Goal: Task Accomplishment & Management: Manage account settings

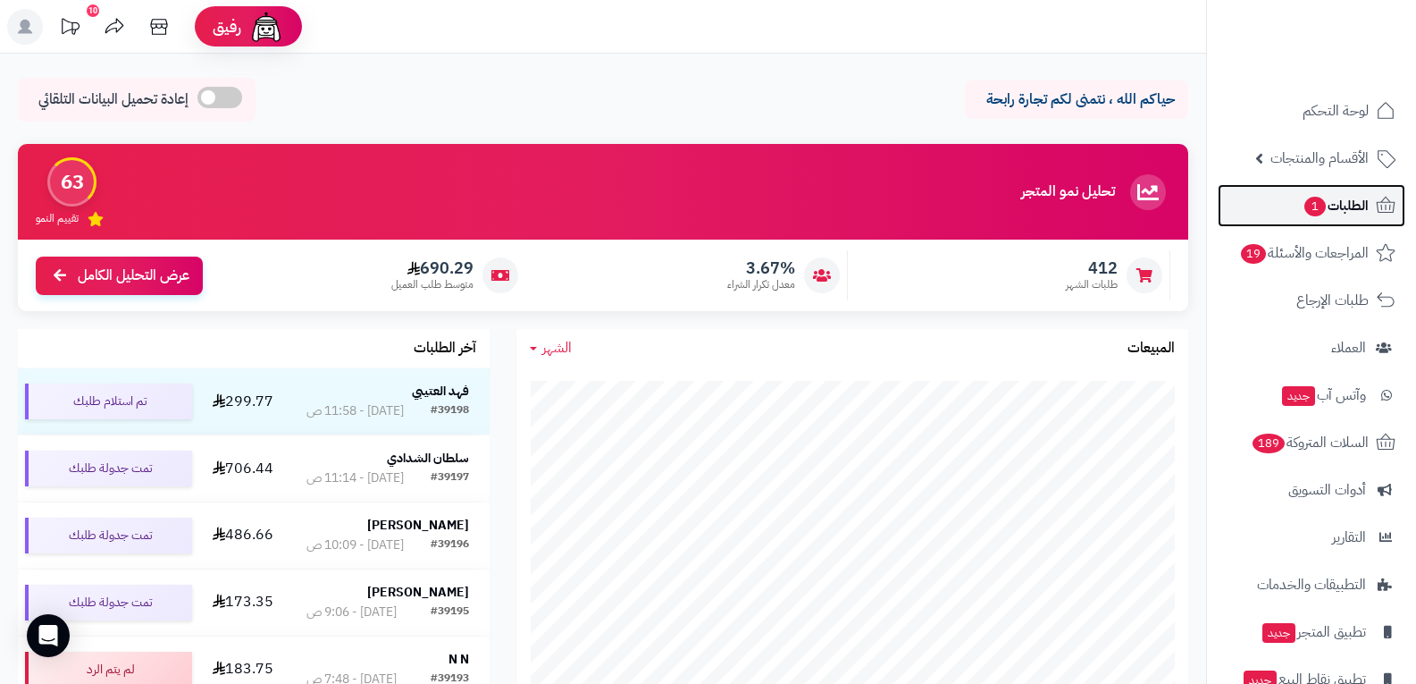
click at [1338, 217] on span "الطلبات 1" at bounding box center [1336, 205] width 66 height 25
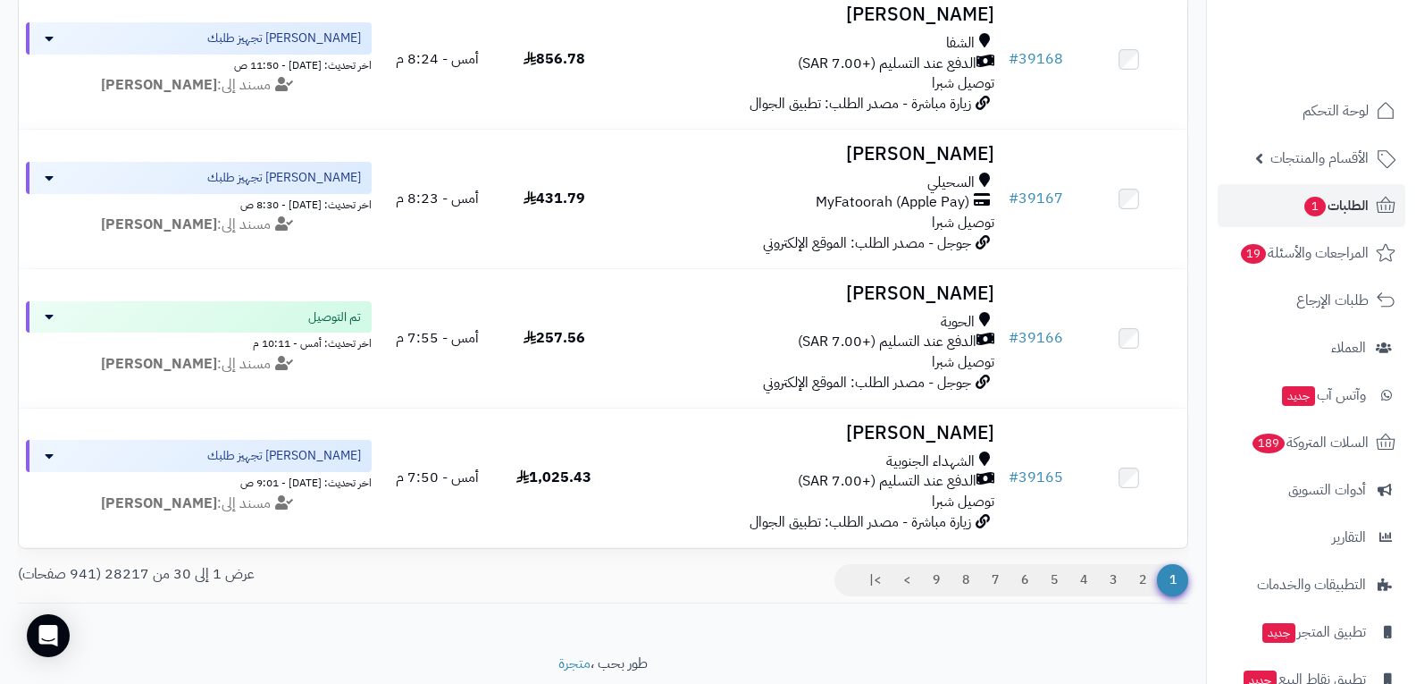
scroll to position [3979, 0]
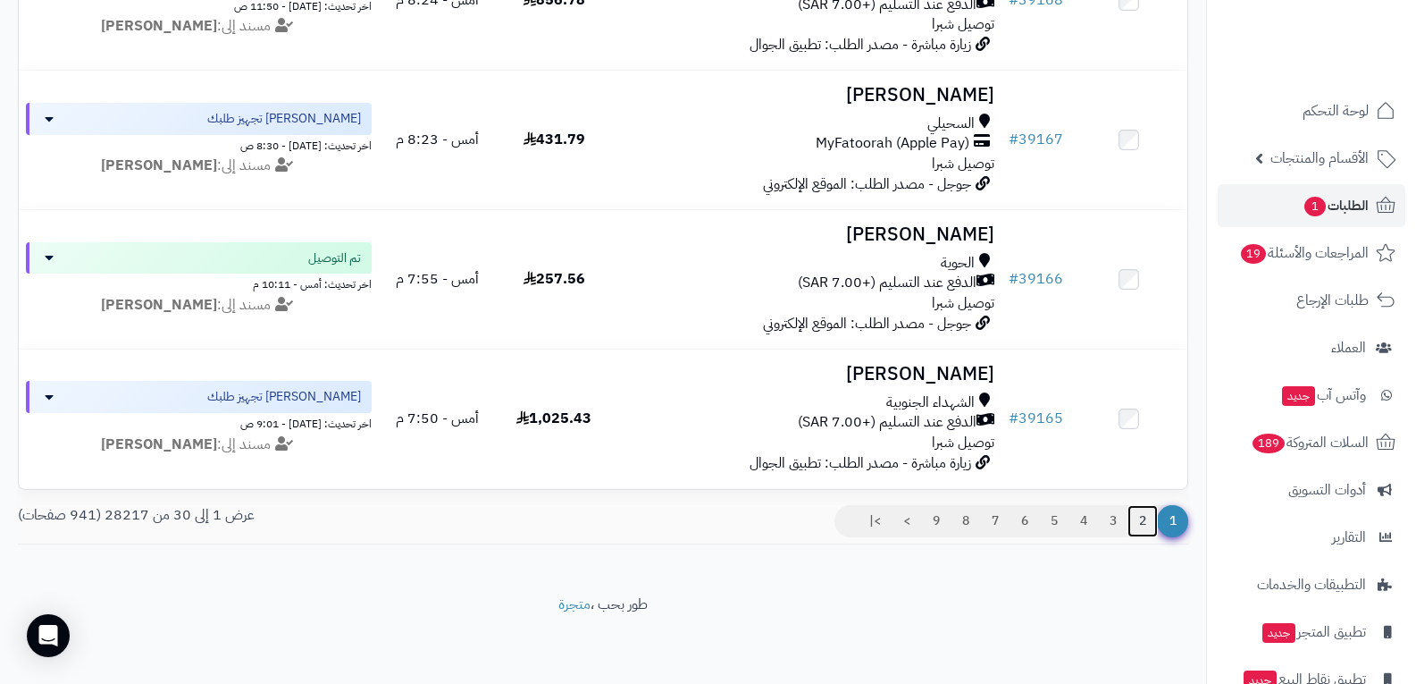
click at [1142, 516] on link "2" at bounding box center [1143, 521] width 30 height 32
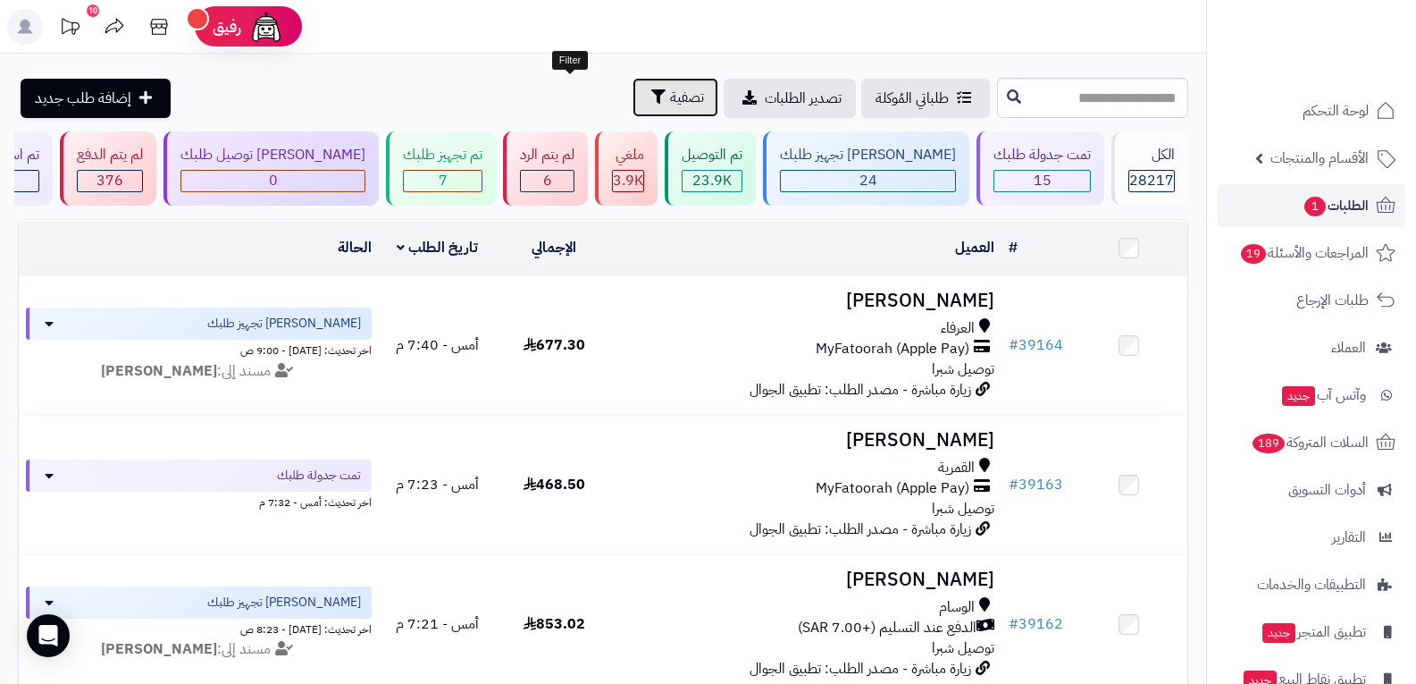
click at [670, 99] on span "تصفية" at bounding box center [687, 97] width 34 height 21
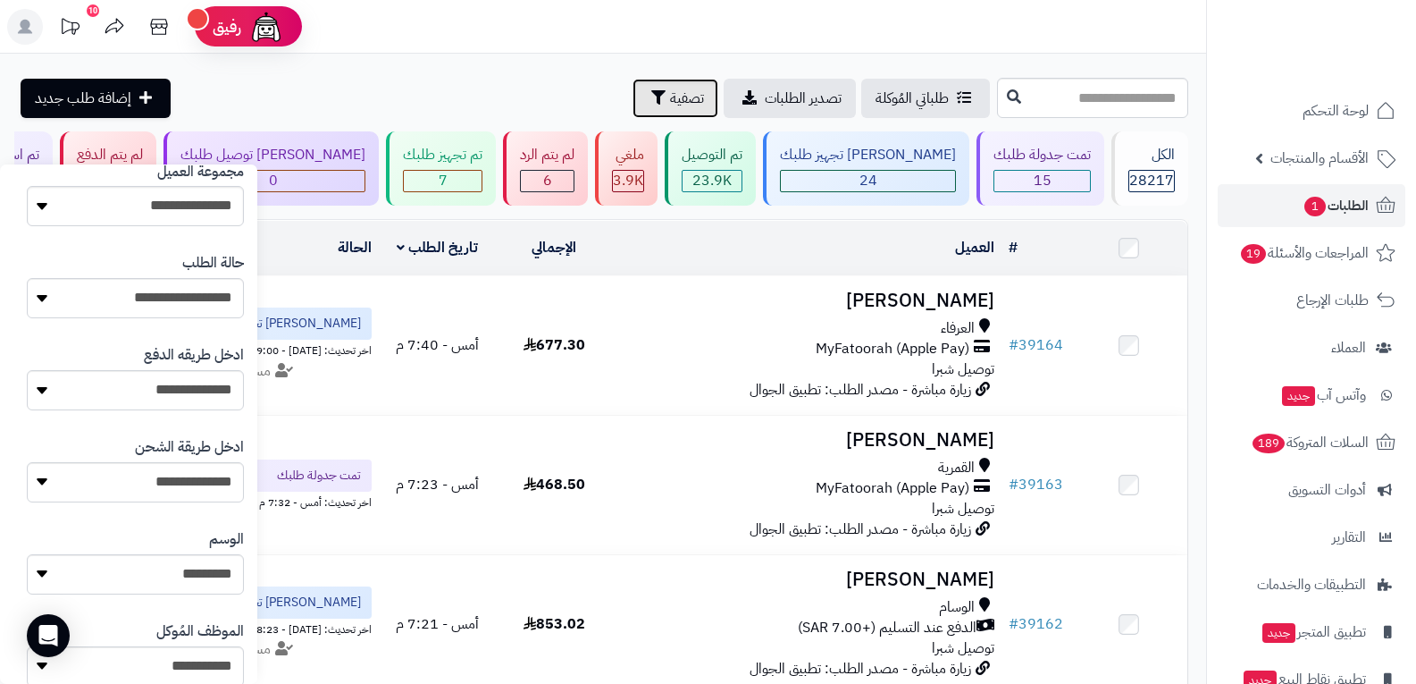
scroll to position [357, 0]
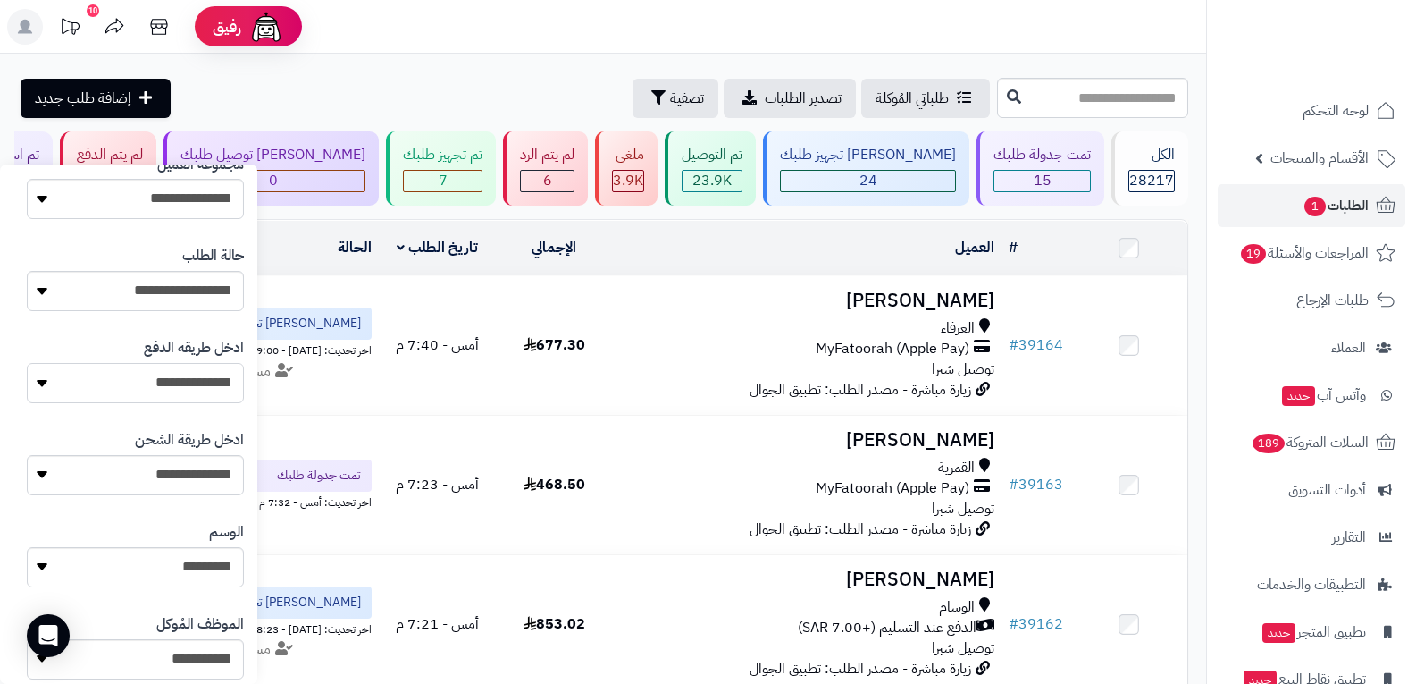
click at [213, 386] on select "**********" at bounding box center [135, 383] width 217 height 40
select select "**********"
click at [27, 363] on select "**********" at bounding box center [135, 383] width 217 height 40
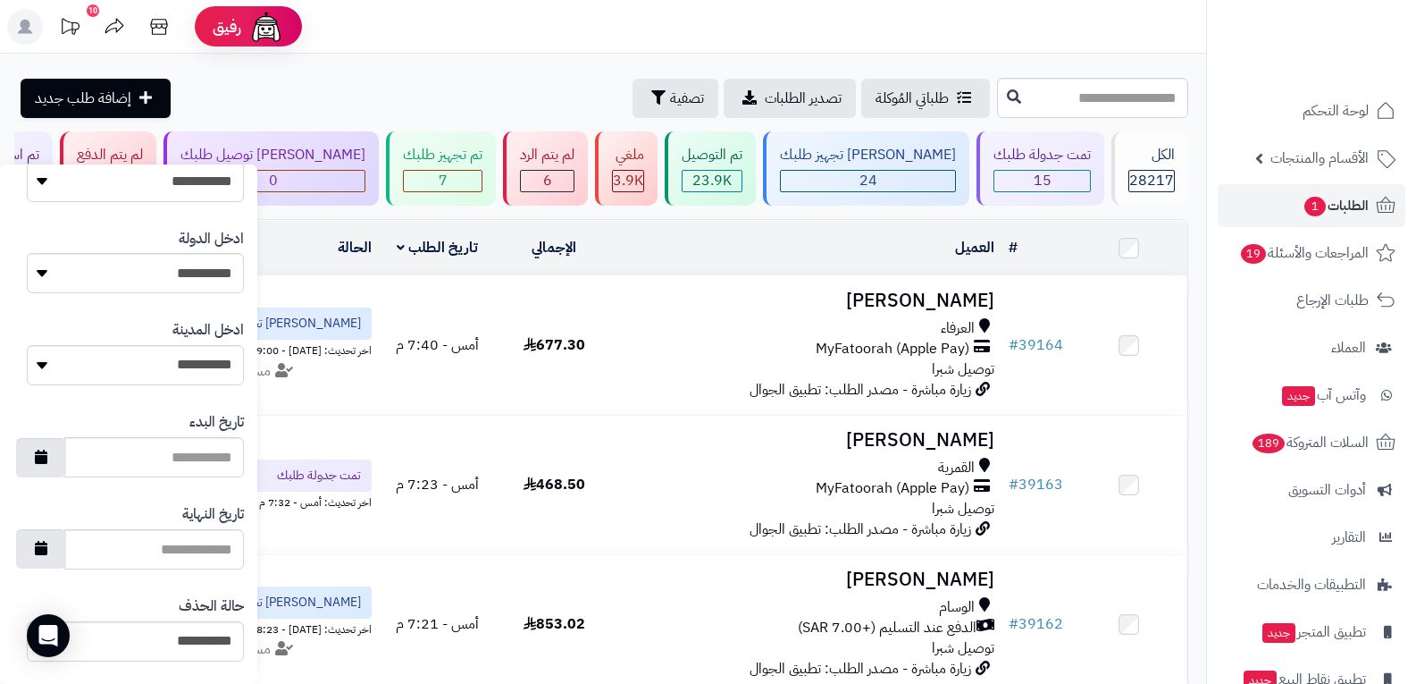
scroll to position [920, 0]
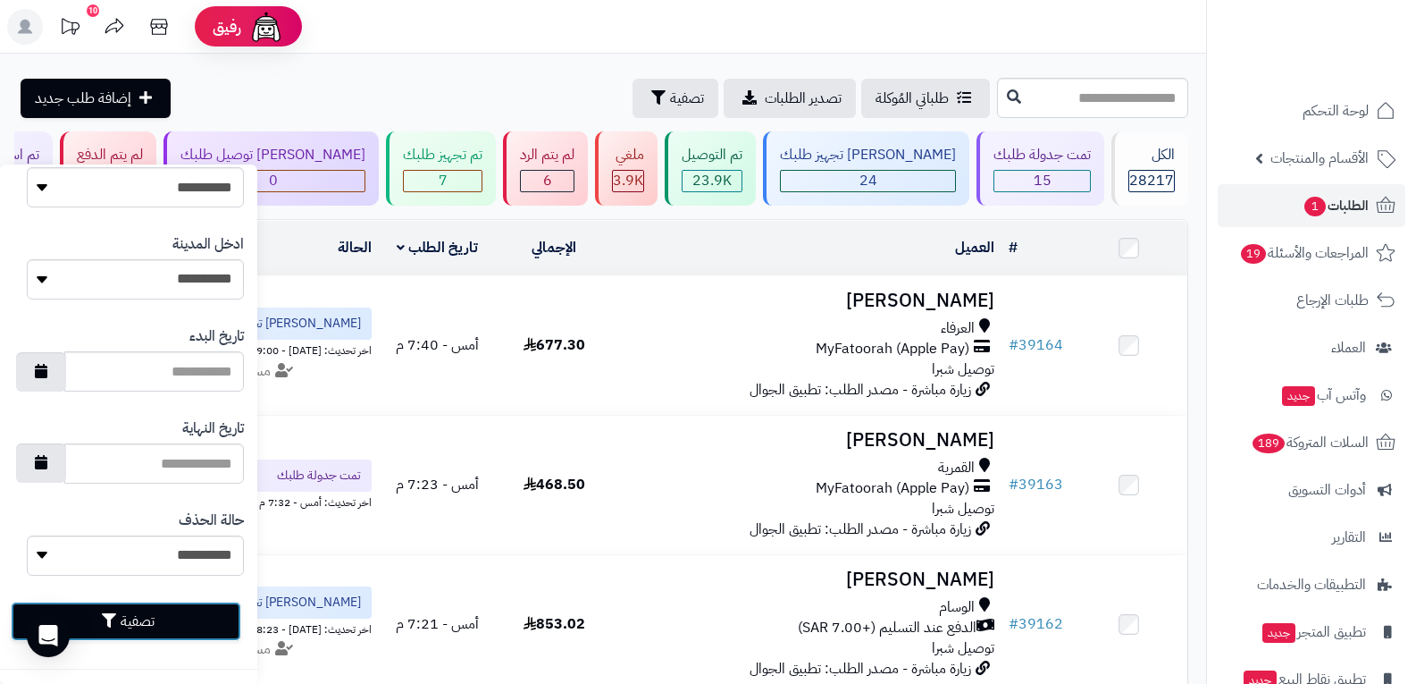
click at [153, 621] on button "تصفية" at bounding box center [126, 620] width 231 height 39
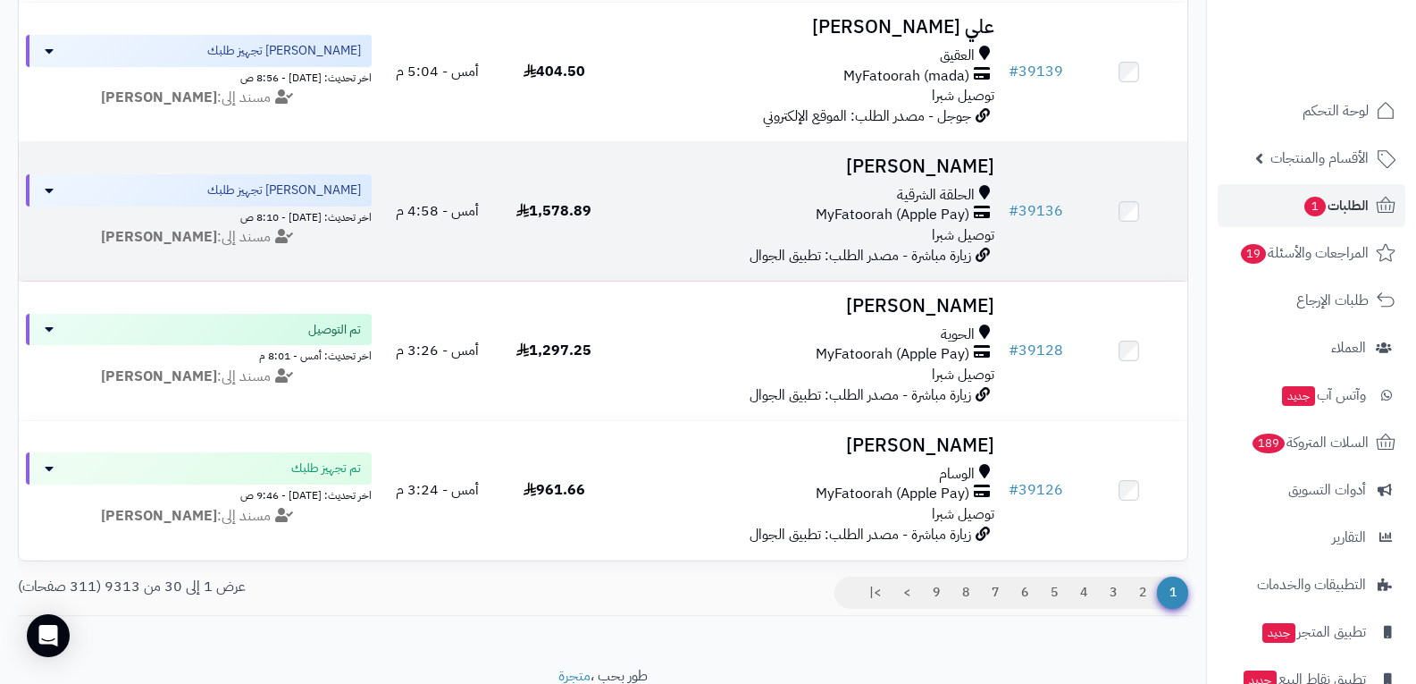
scroll to position [3932, 0]
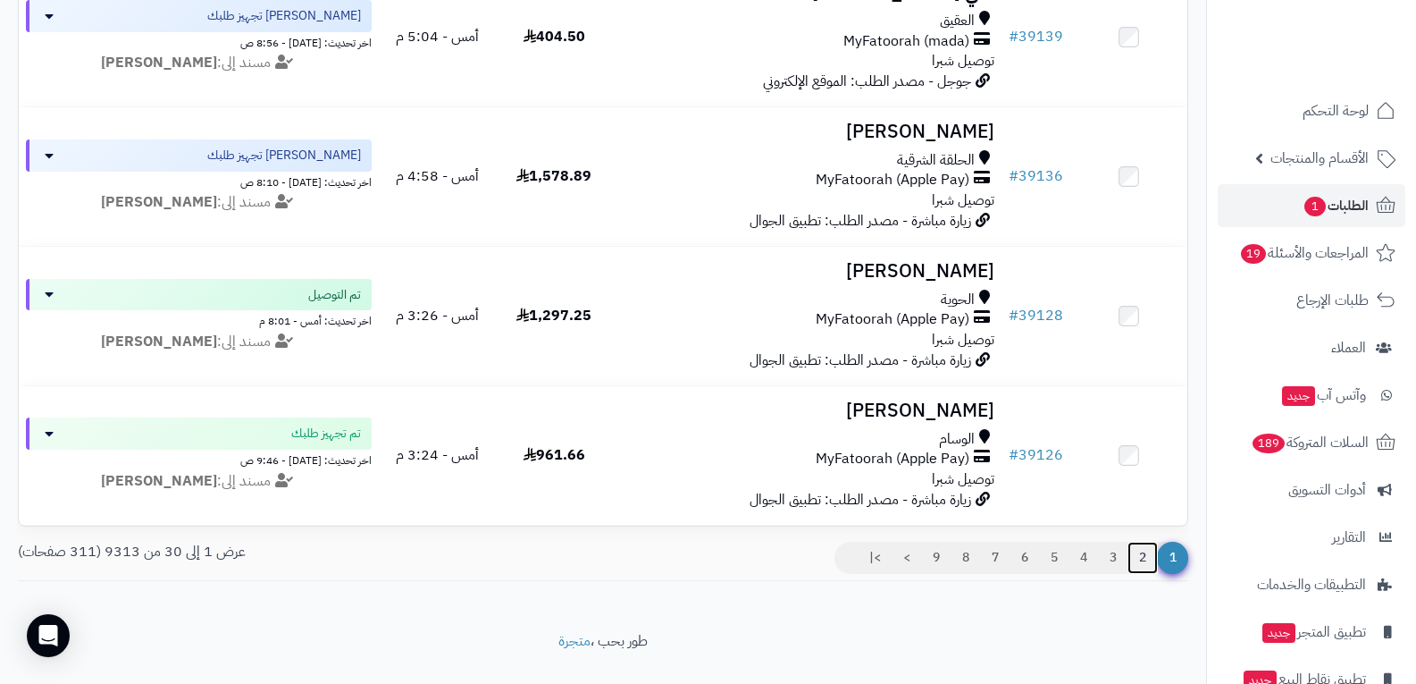
click at [1143, 567] on link "2" at bounding box center [1143, 557] width 30 height 32
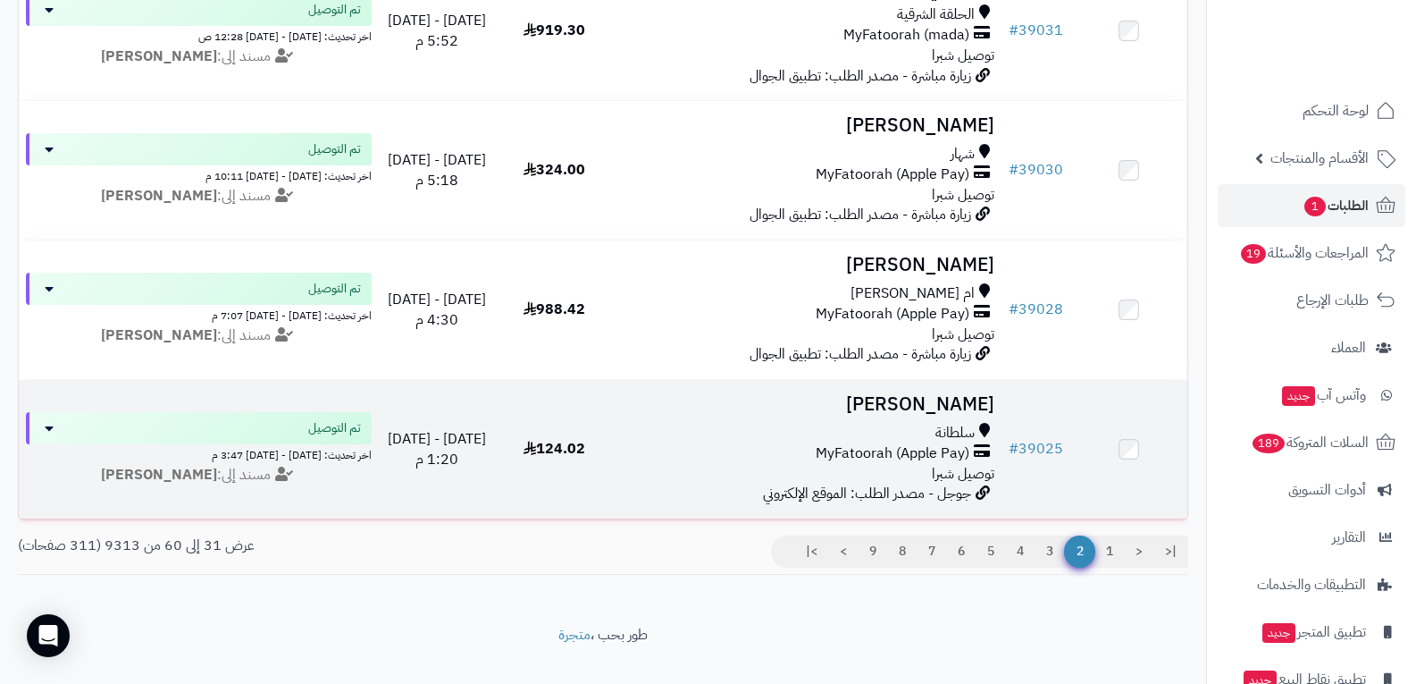
scroll to position [3932, 0]
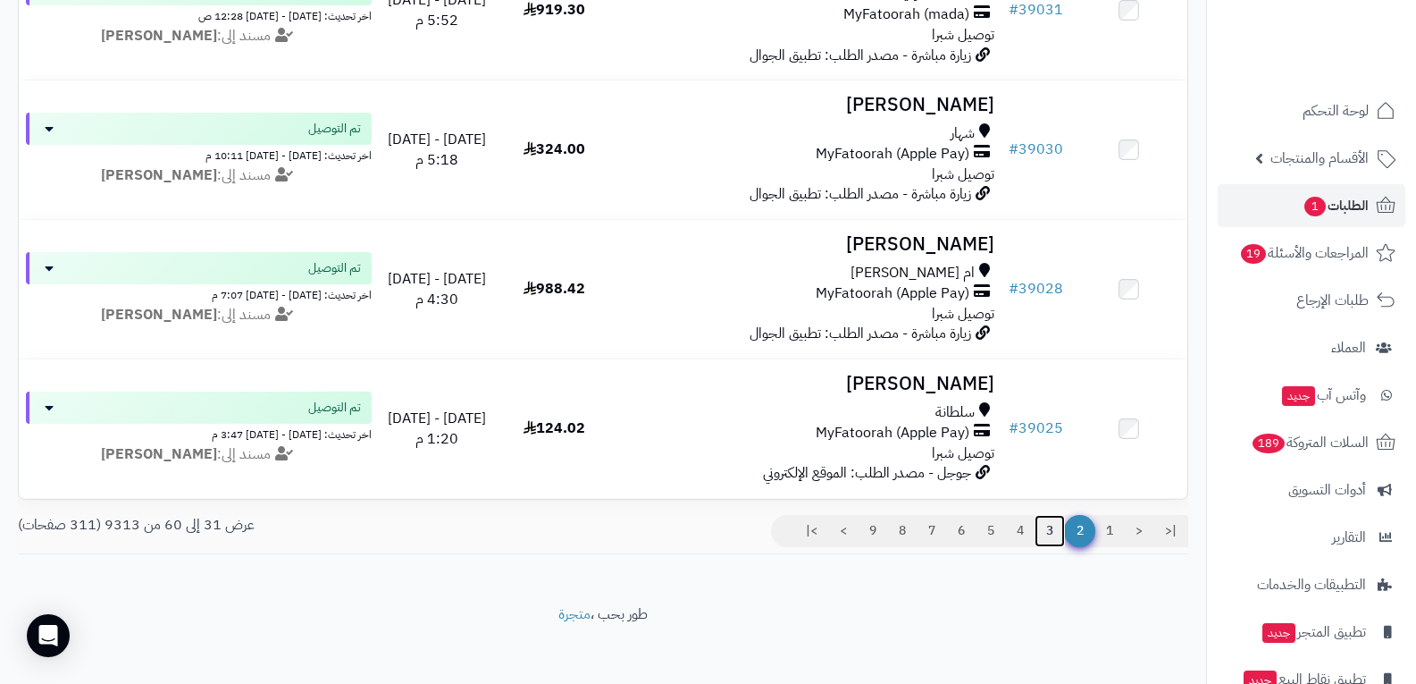
click at [1046, 537] on link "3" at bounding box center [1050, 531] width 30 height 32
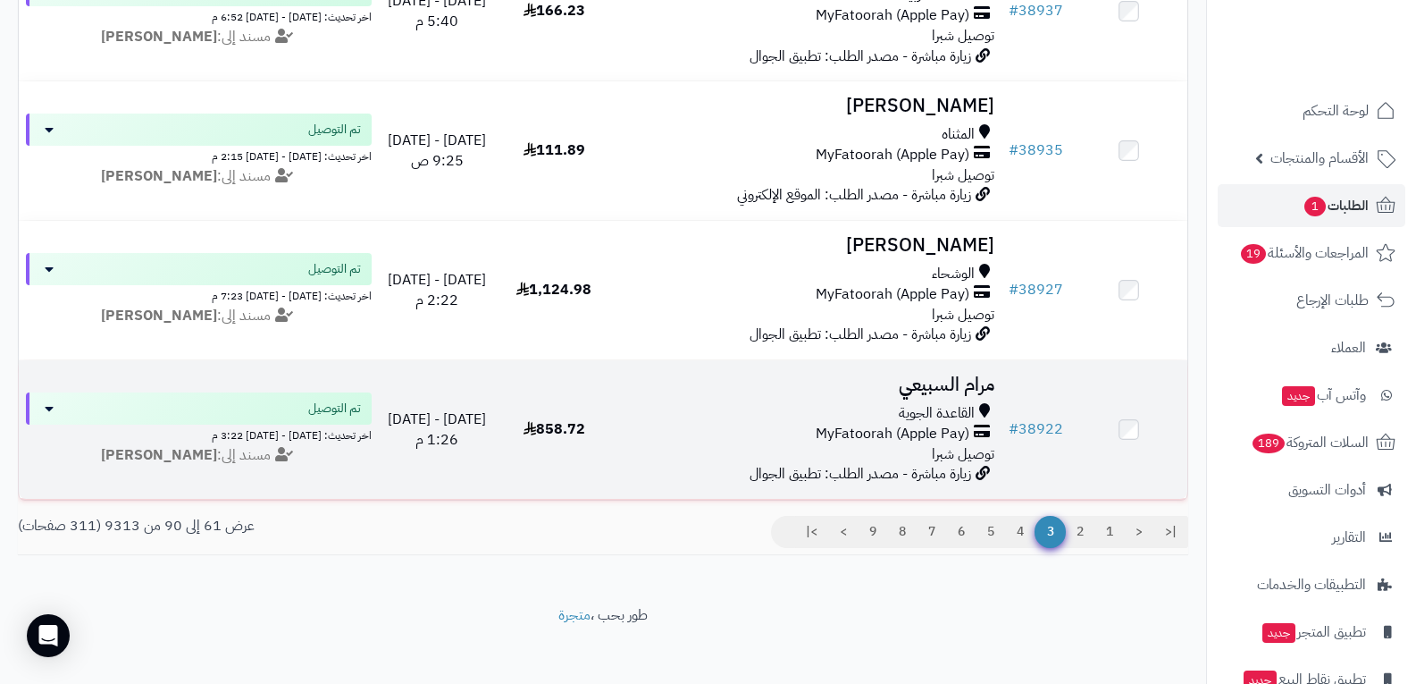
scroll to position [3932, 0]
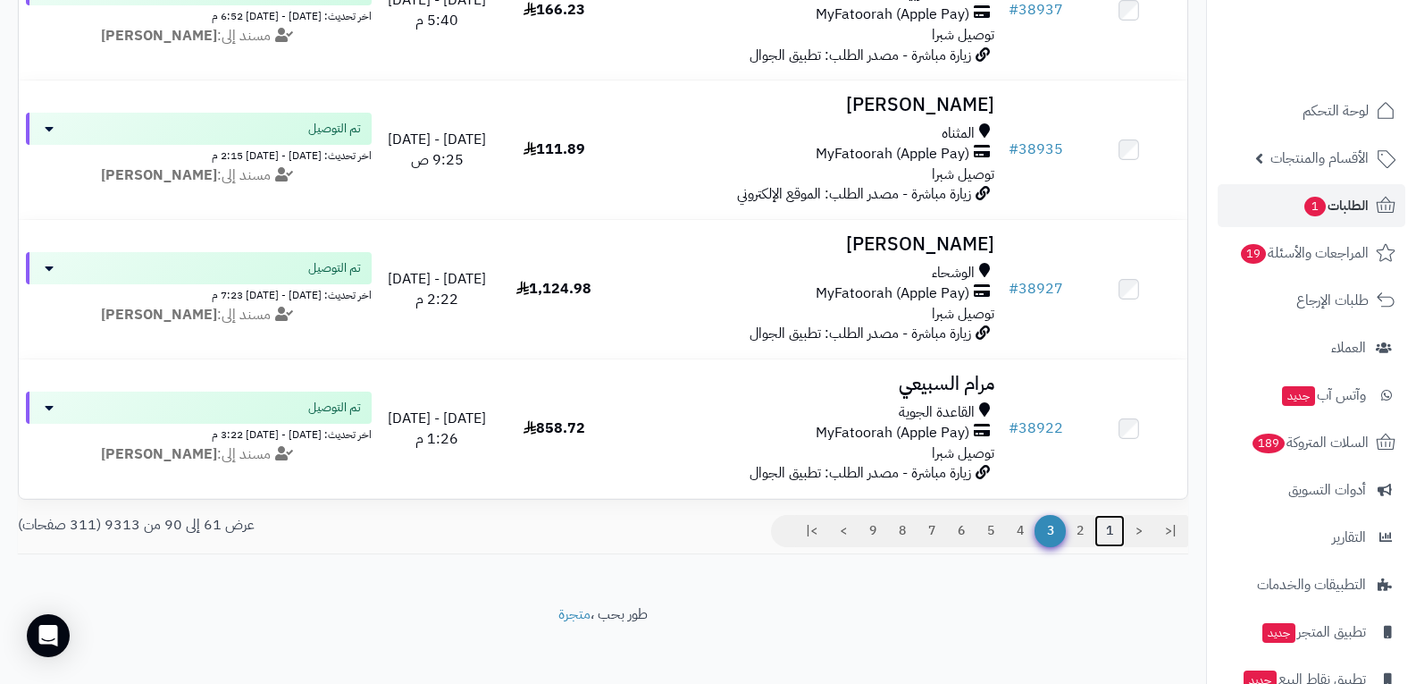
click at [1112, 541] on link "1" at bounding box center [1110, 531] width 30 height 32
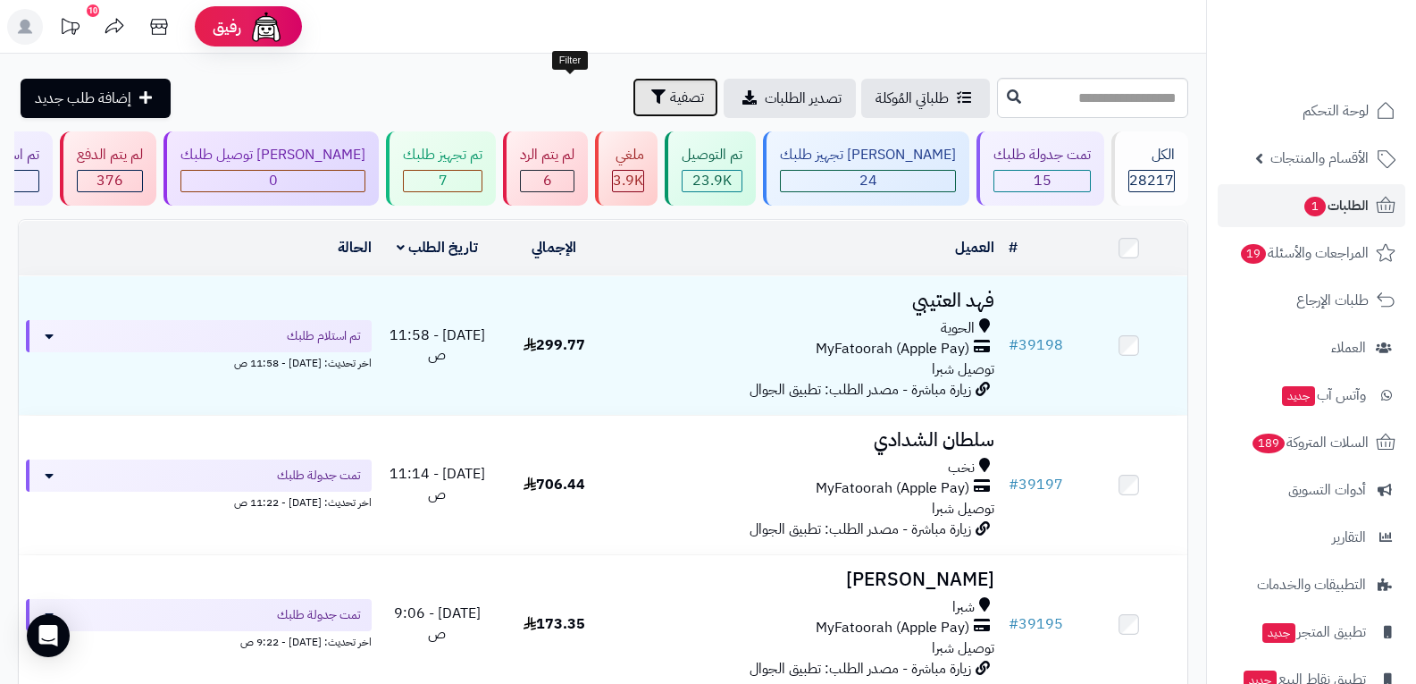
click at [633, 111] on button "تصفية" at bounding box center [676, 97] width 86 height 39
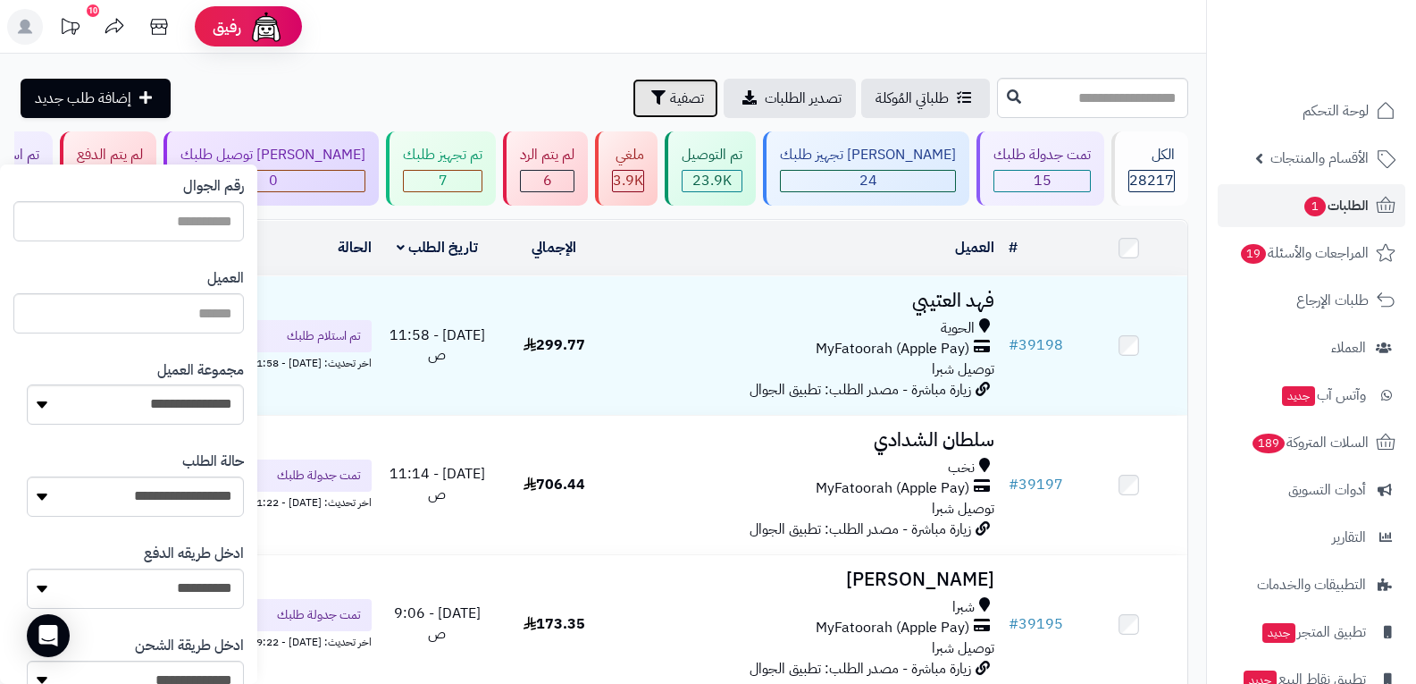
scroll to position [357, 0]
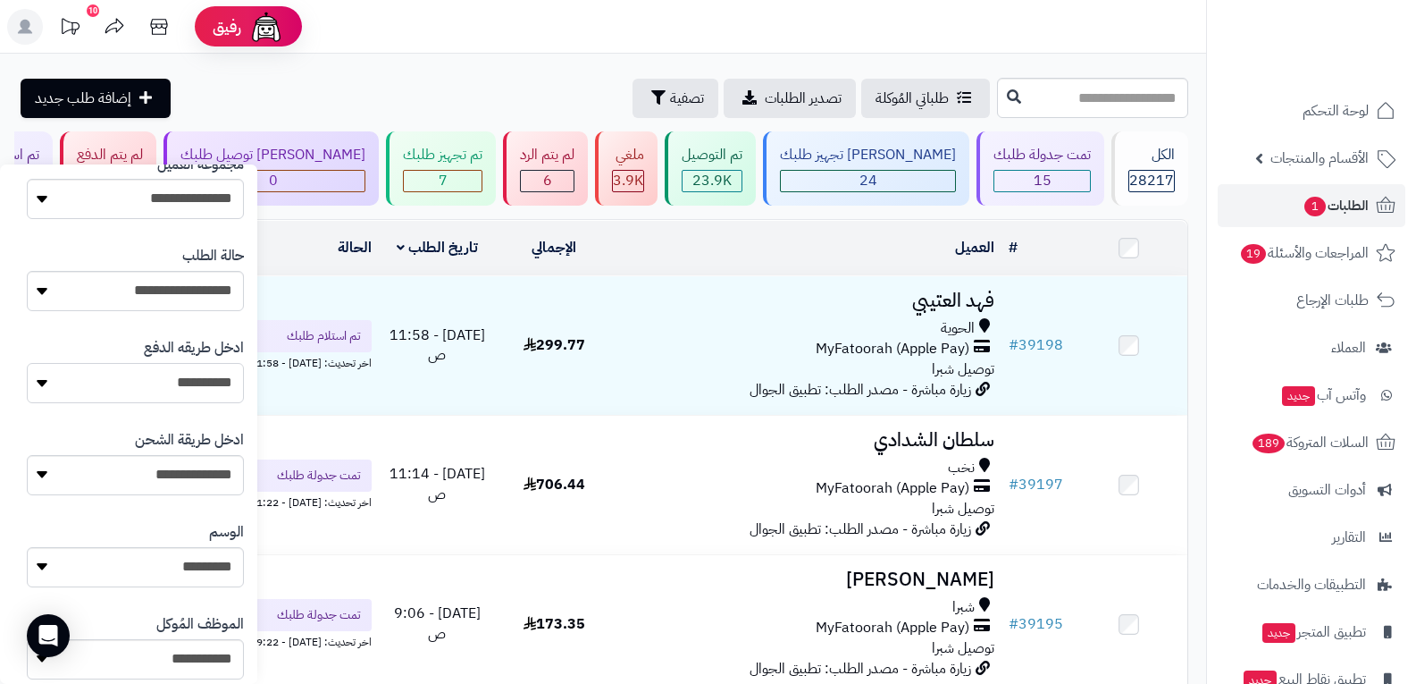
click at [210, 377] on select "**********" at bounding box center [135, 383] width 217 height 40
select select
click at [27, 363] on select "**********" at bounding box center [135, 383] width 217 height 40
click at [1095, 96] on input "text" at bounding box center [1092, 98] width 191 height 40
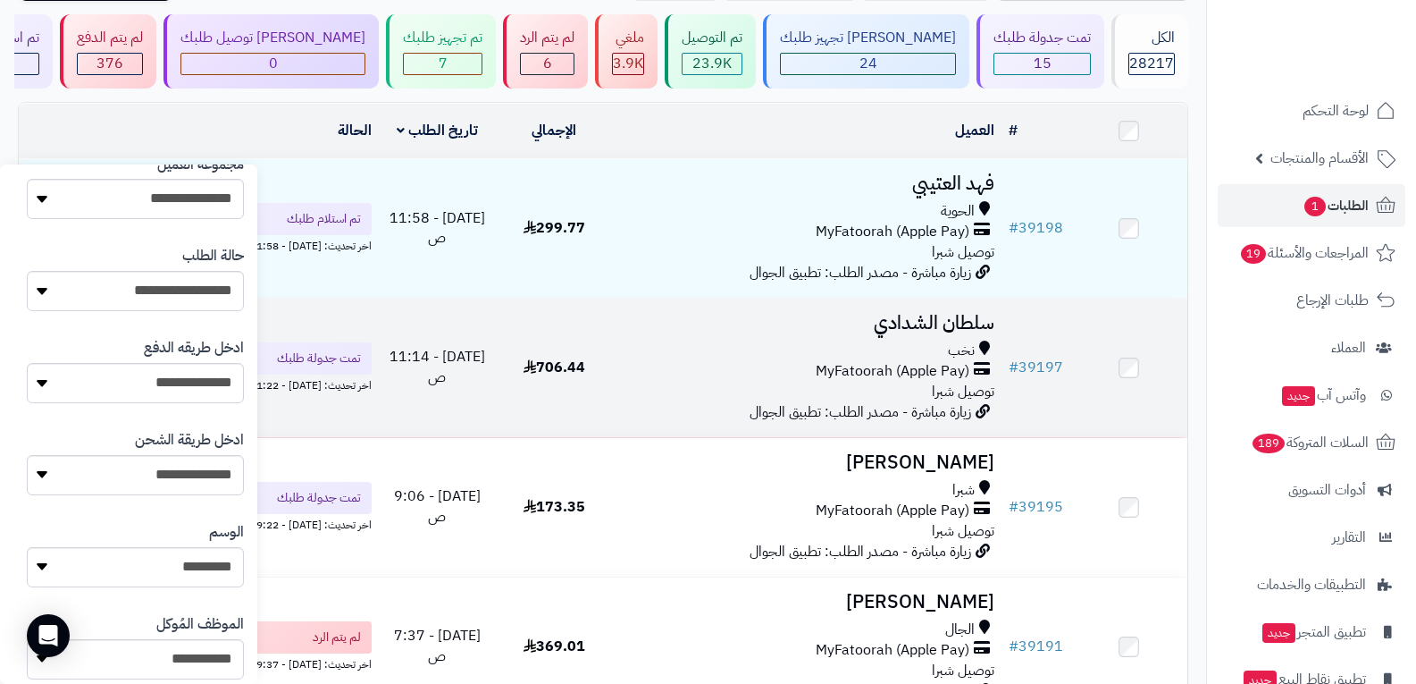
scroll to position [0, 0]
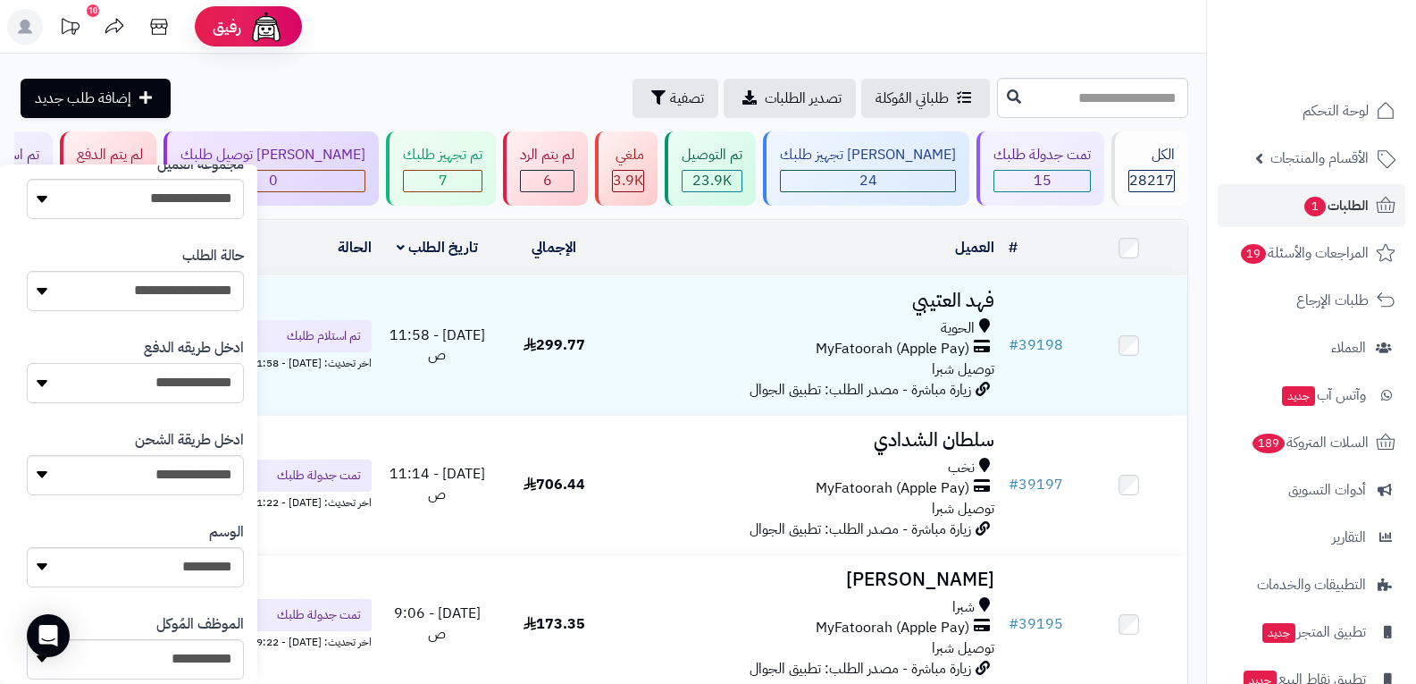
click at [217, 390] on select "**********" at bounding box center [135, 383] width 217 height 40
click at [27, 363] on select "**********" at bounding box center [135, 383] width 217 height 40
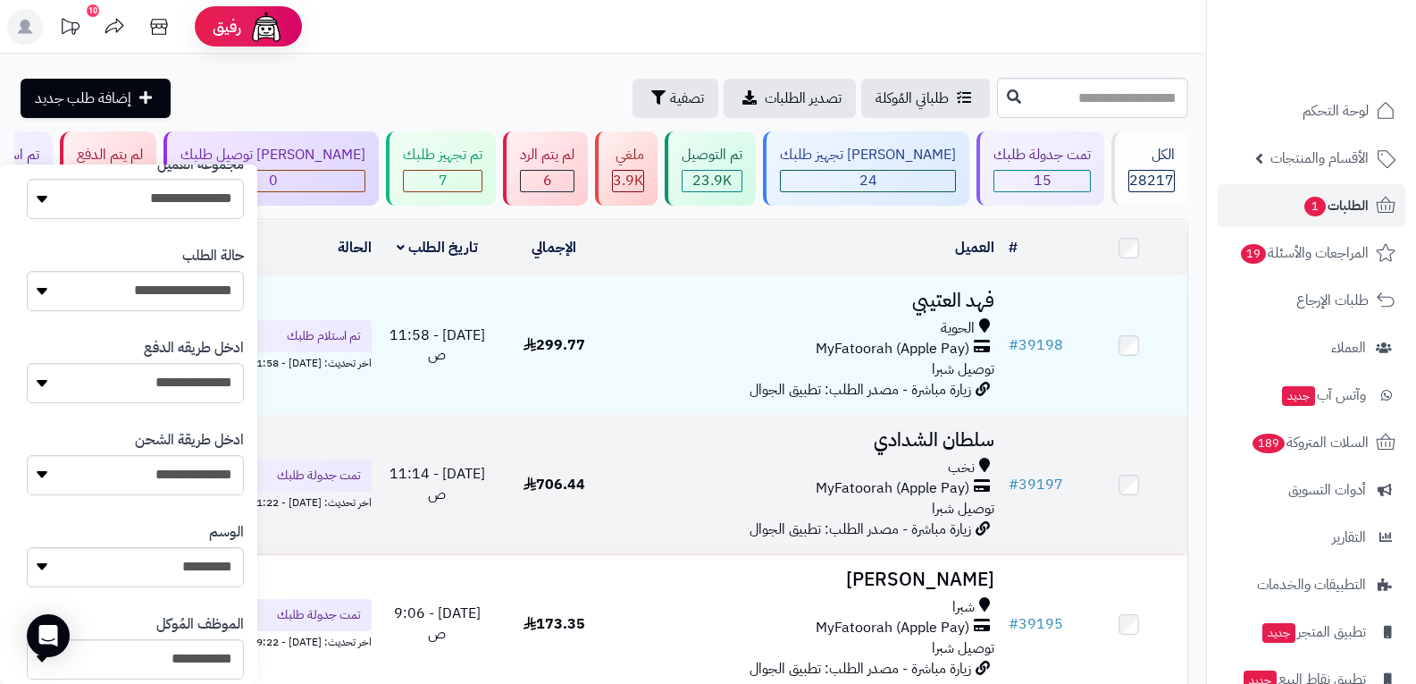
click at [454, 419] on td "[DATE] - 11:14 ص" at bounding box center [437, 485] width 117 height 139
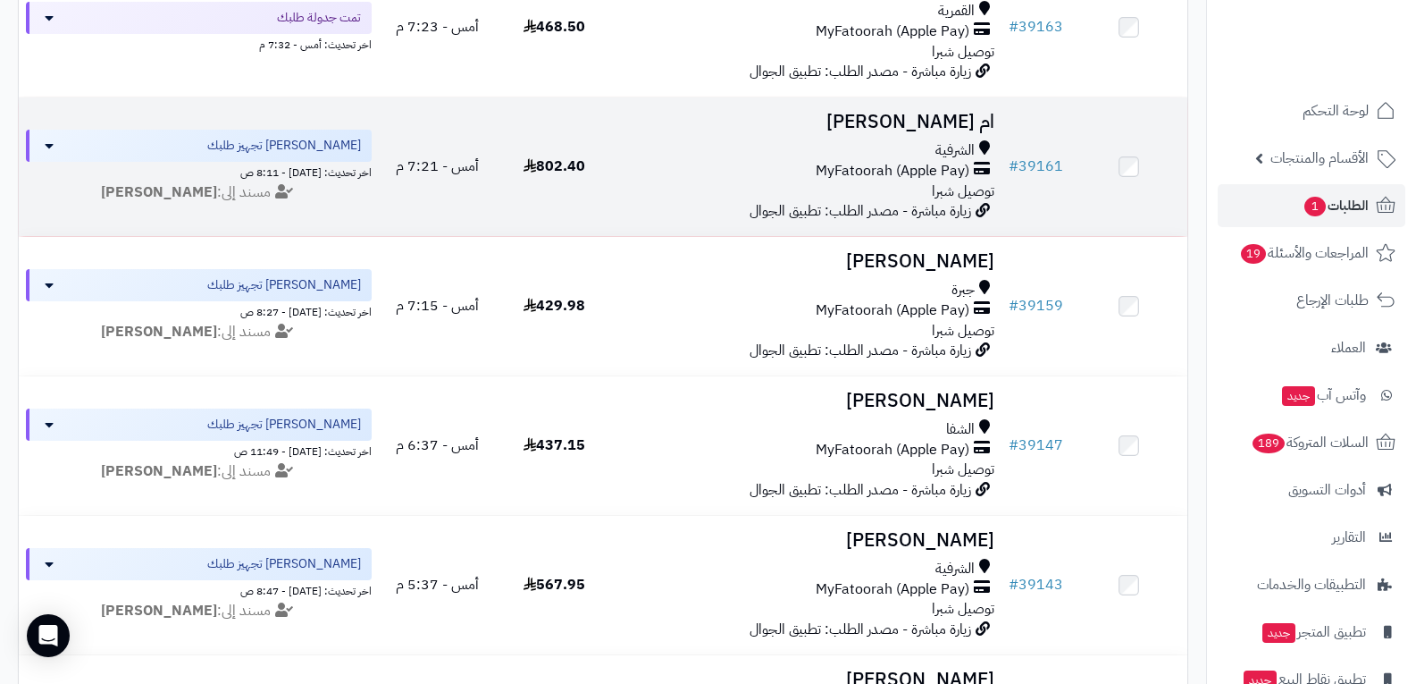
scroll to position [2681, 0]
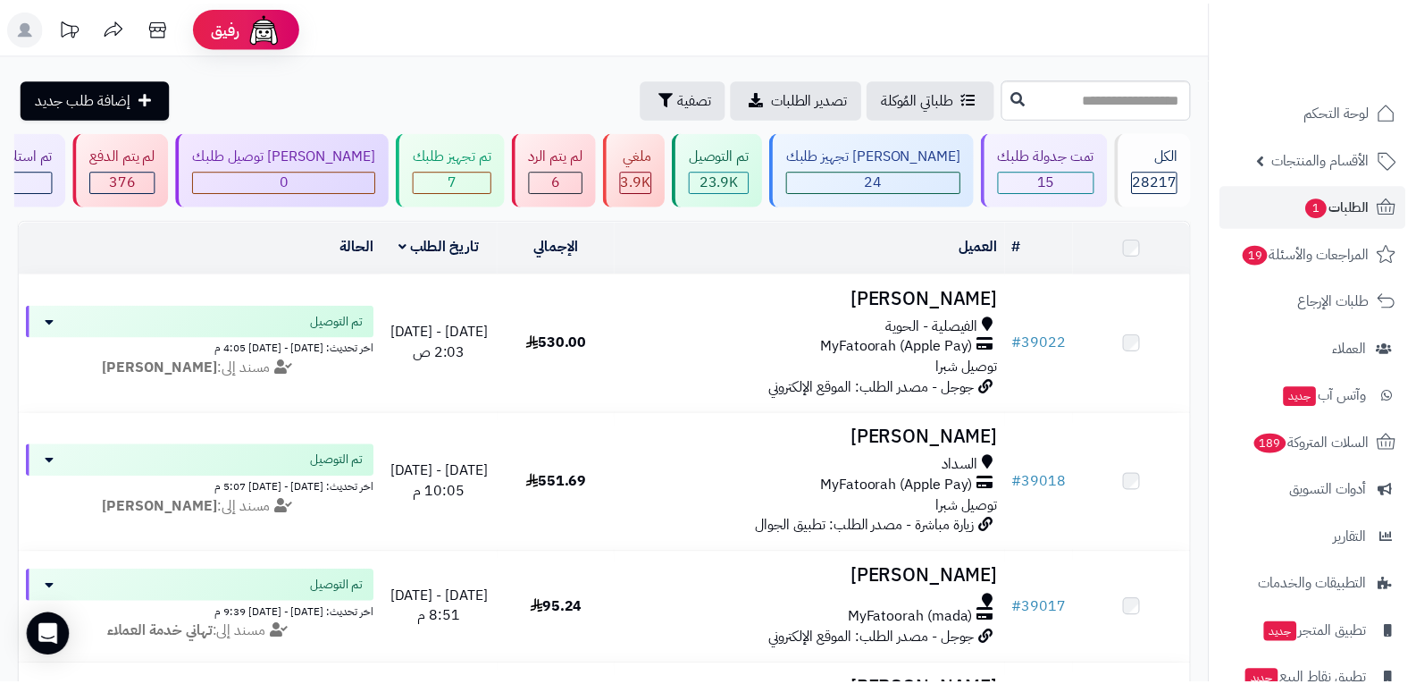
scroll to position [3932, 0]
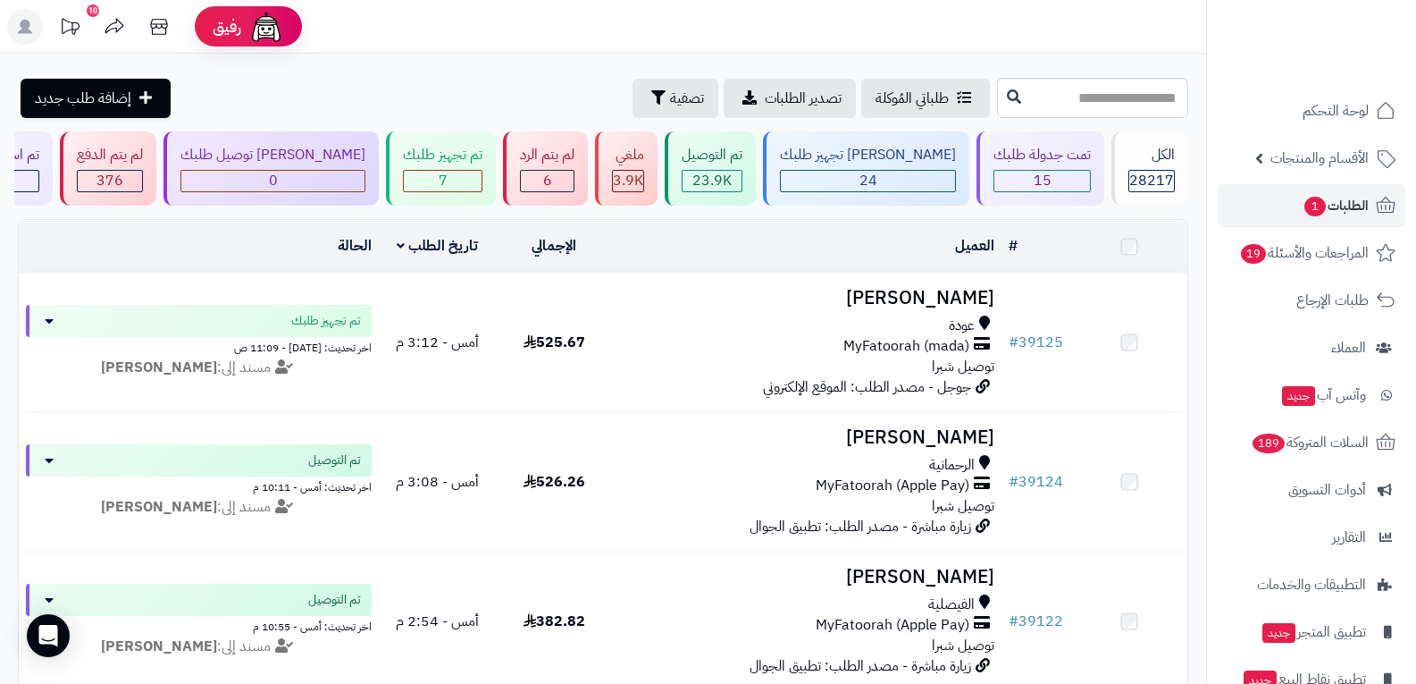
scroll to position [3932, 0]
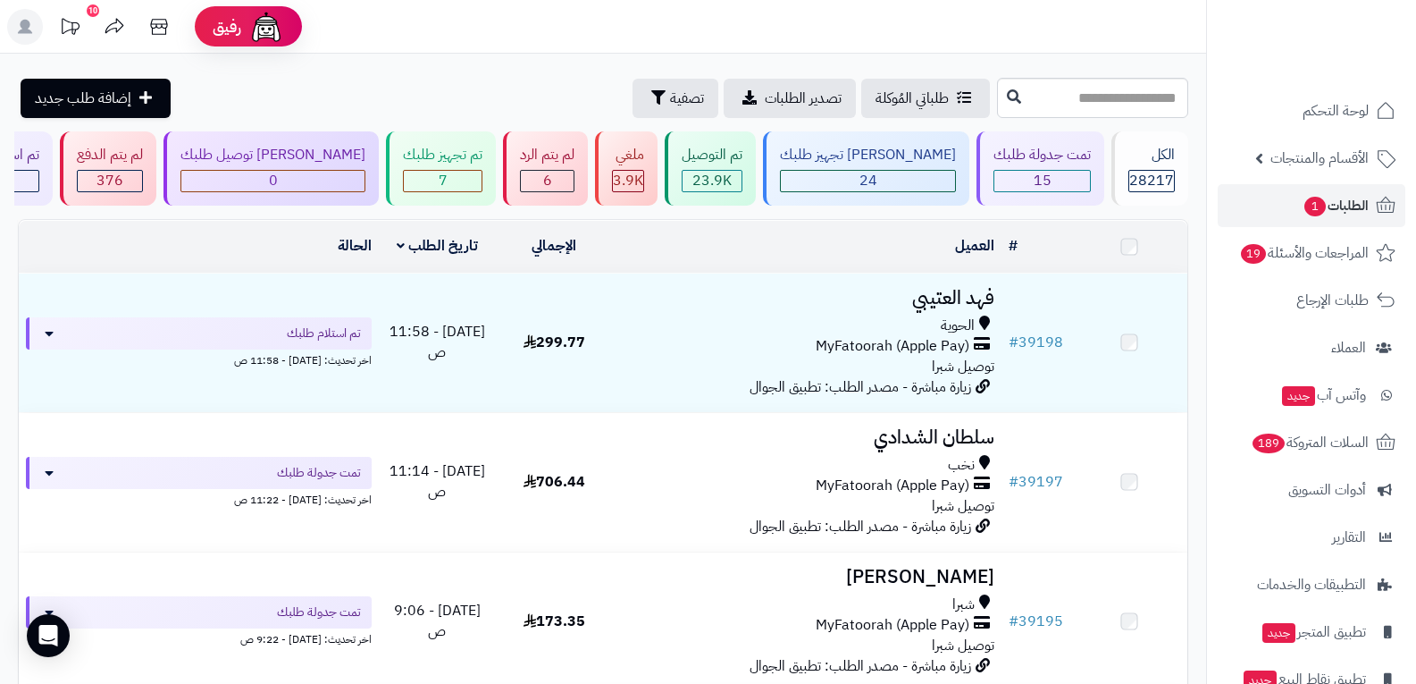
scroll to position [3932, 0]
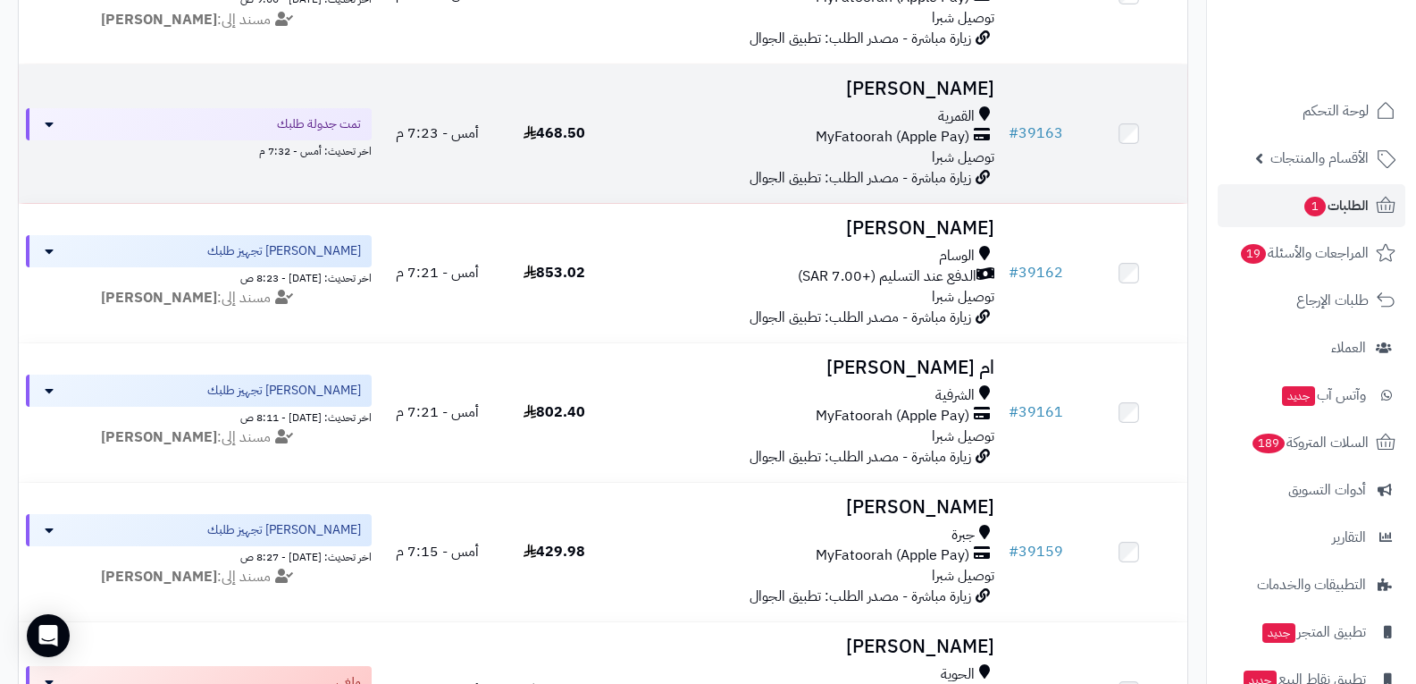
scroll to position [357, 0]
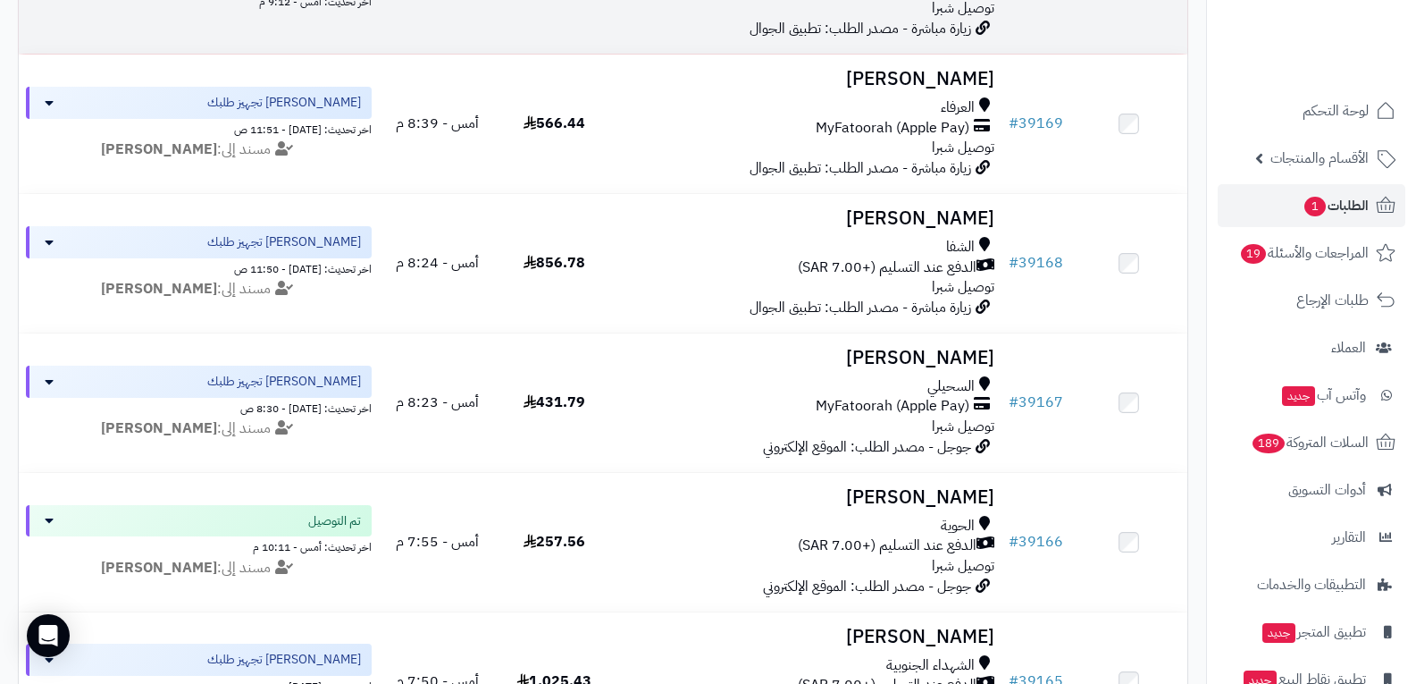
scroll to position [3353, 0]
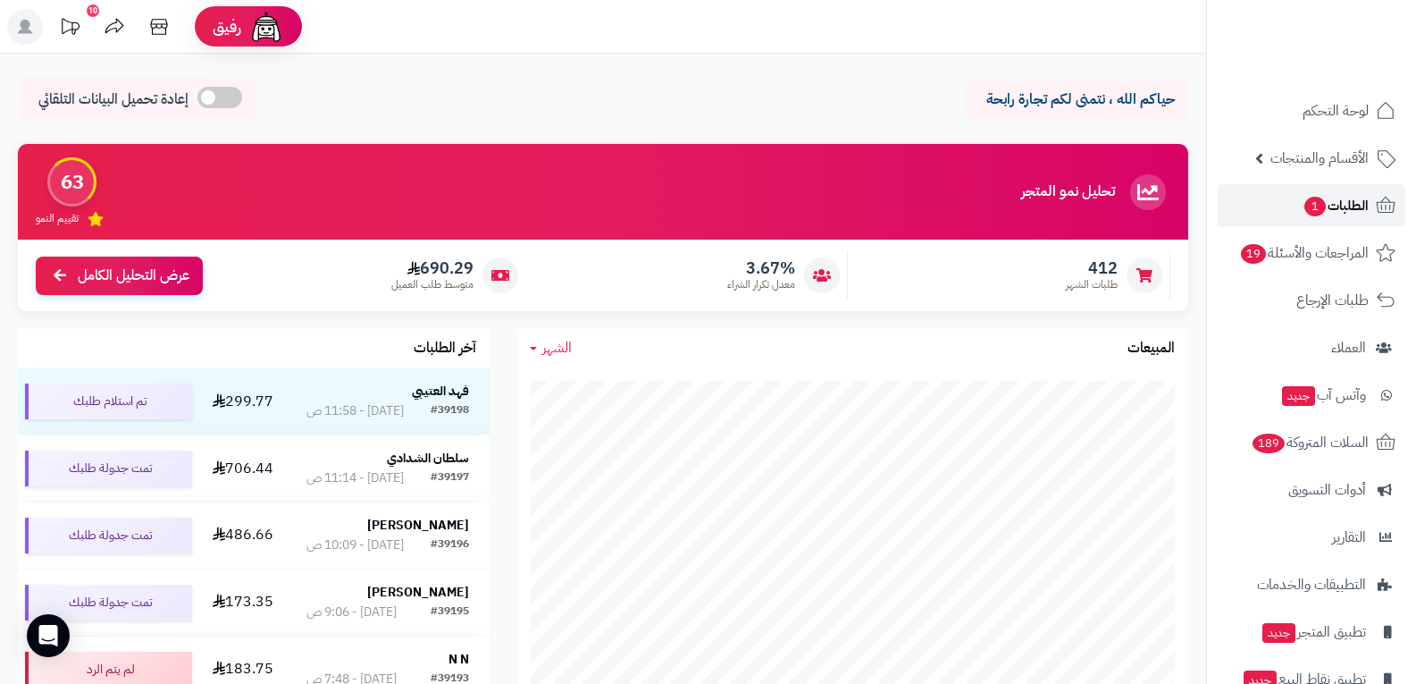
click at [1330, 207] on span "الطلبات 1" at bounding box center [1336, 205] width 66 height 25
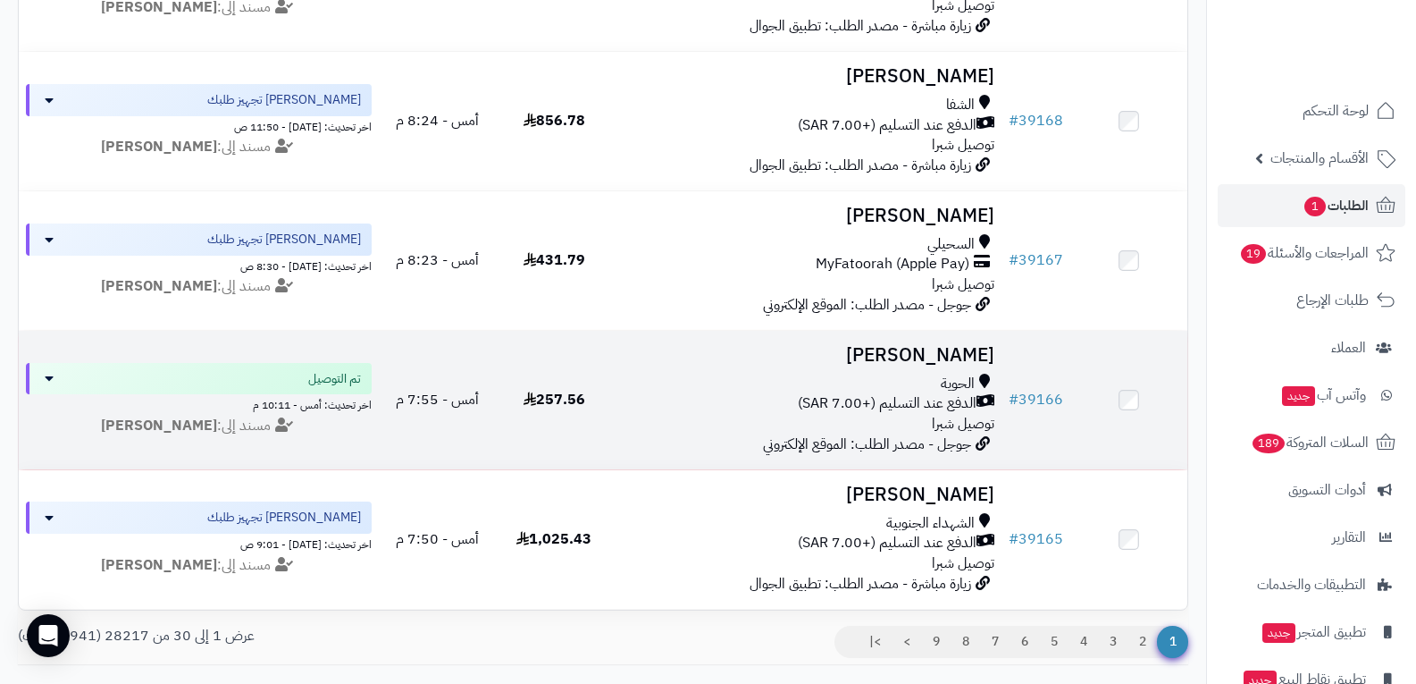
scroll to position [3979, 0]
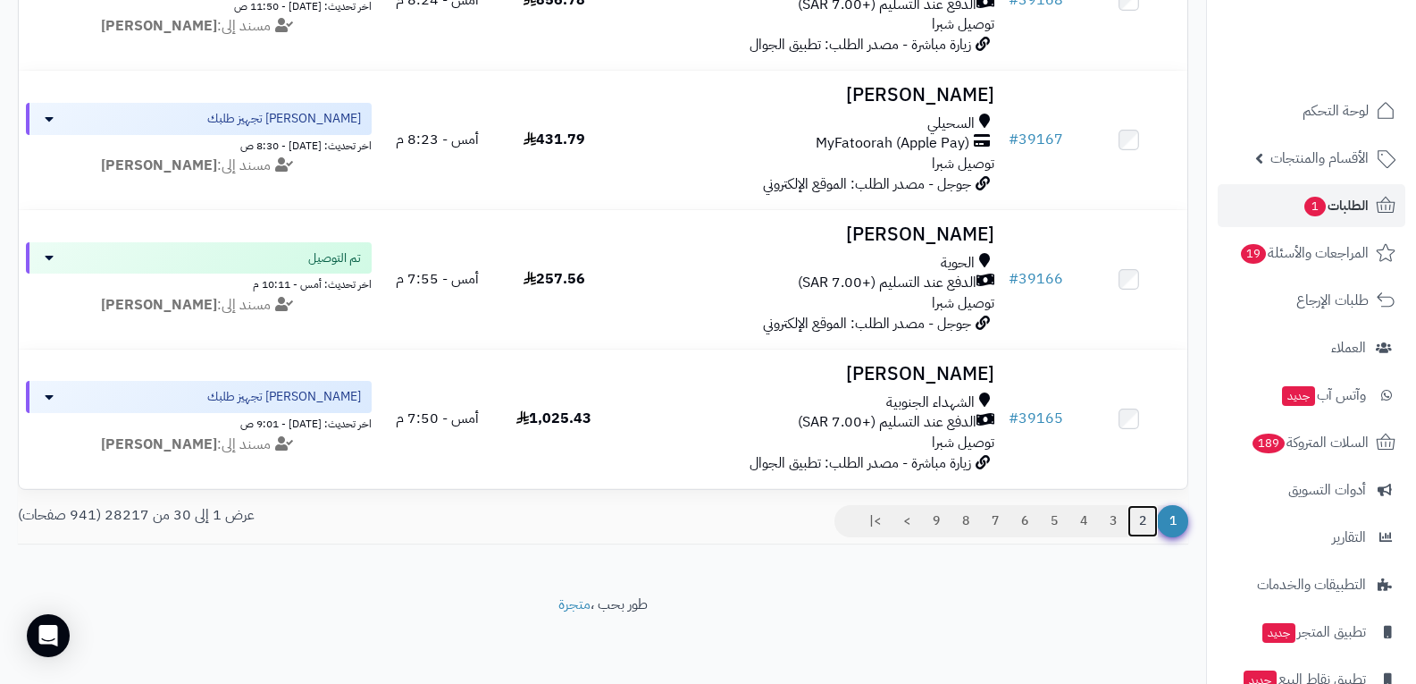
click at [1147, 523] on link "2" at bounding box center [1143, 521] width 30 height 32
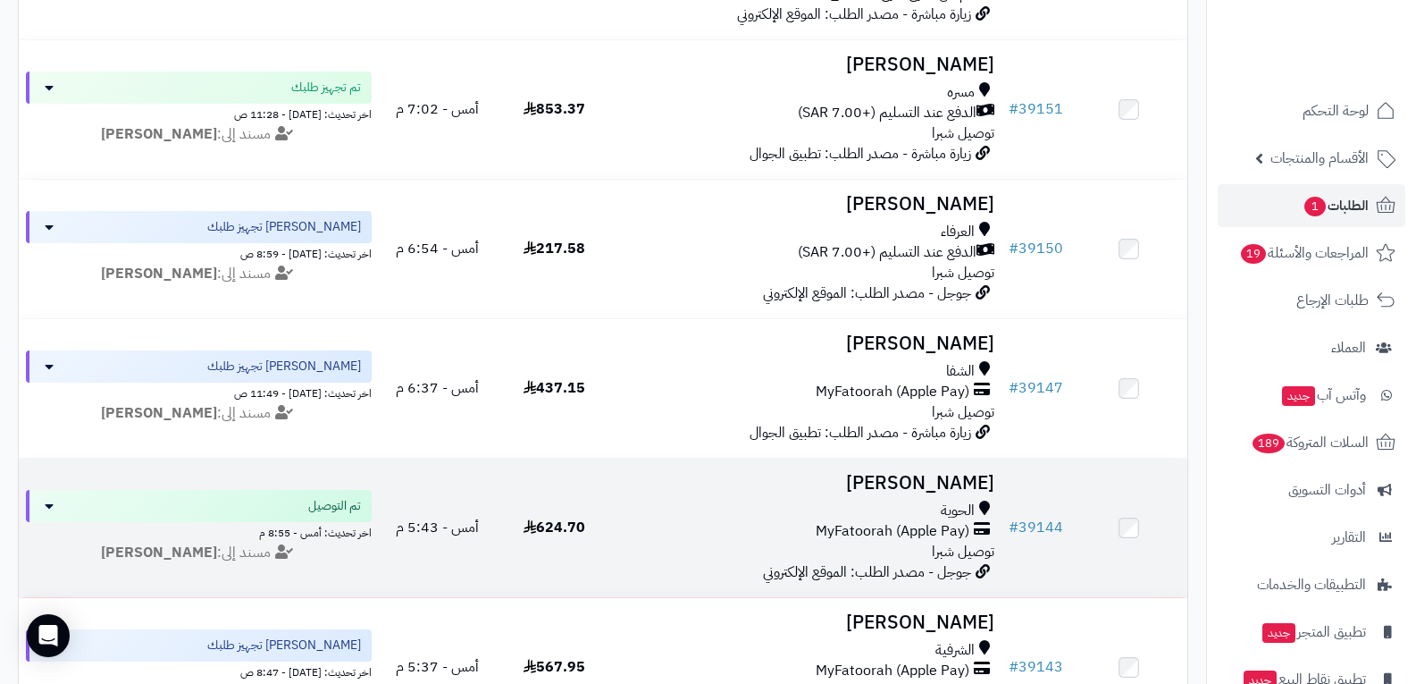
scroll to position [1251, 0]
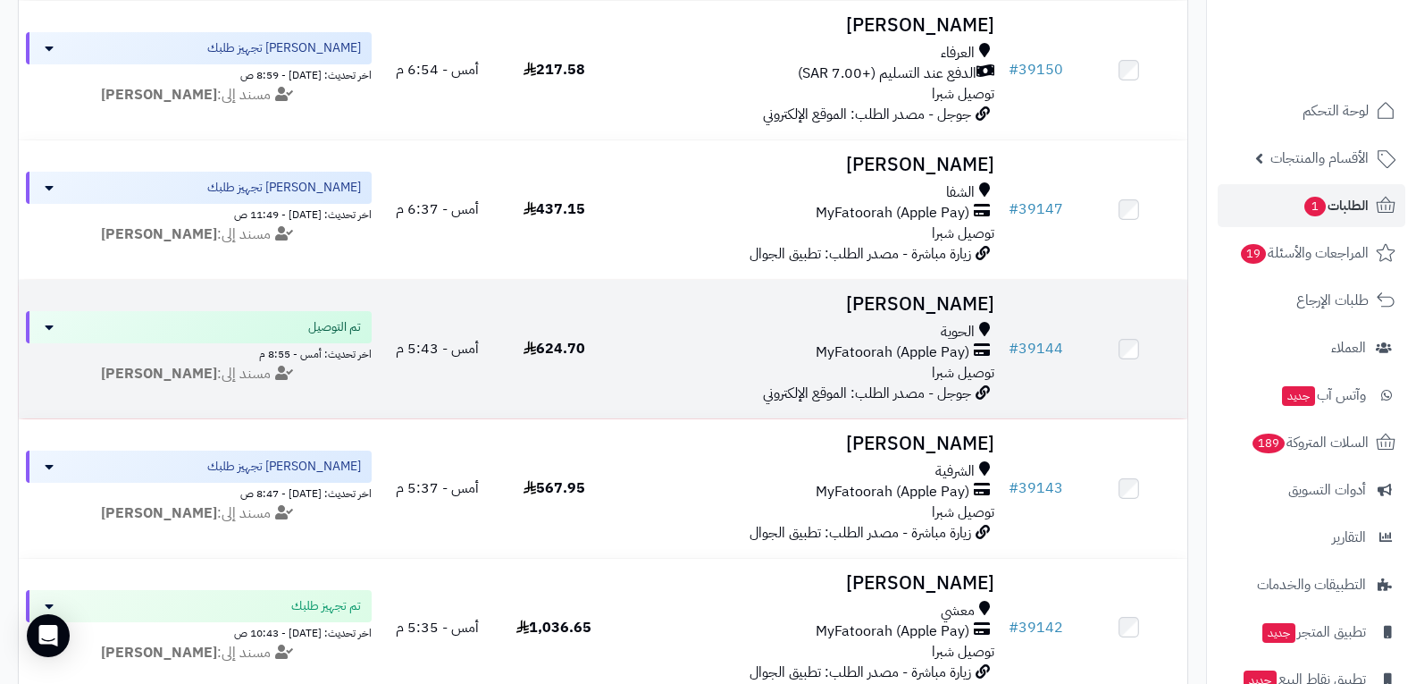
click at [932, 358] on span "MyFatoorah (Apple Pay)" at bounding box center [893, 352] width 154 height 21
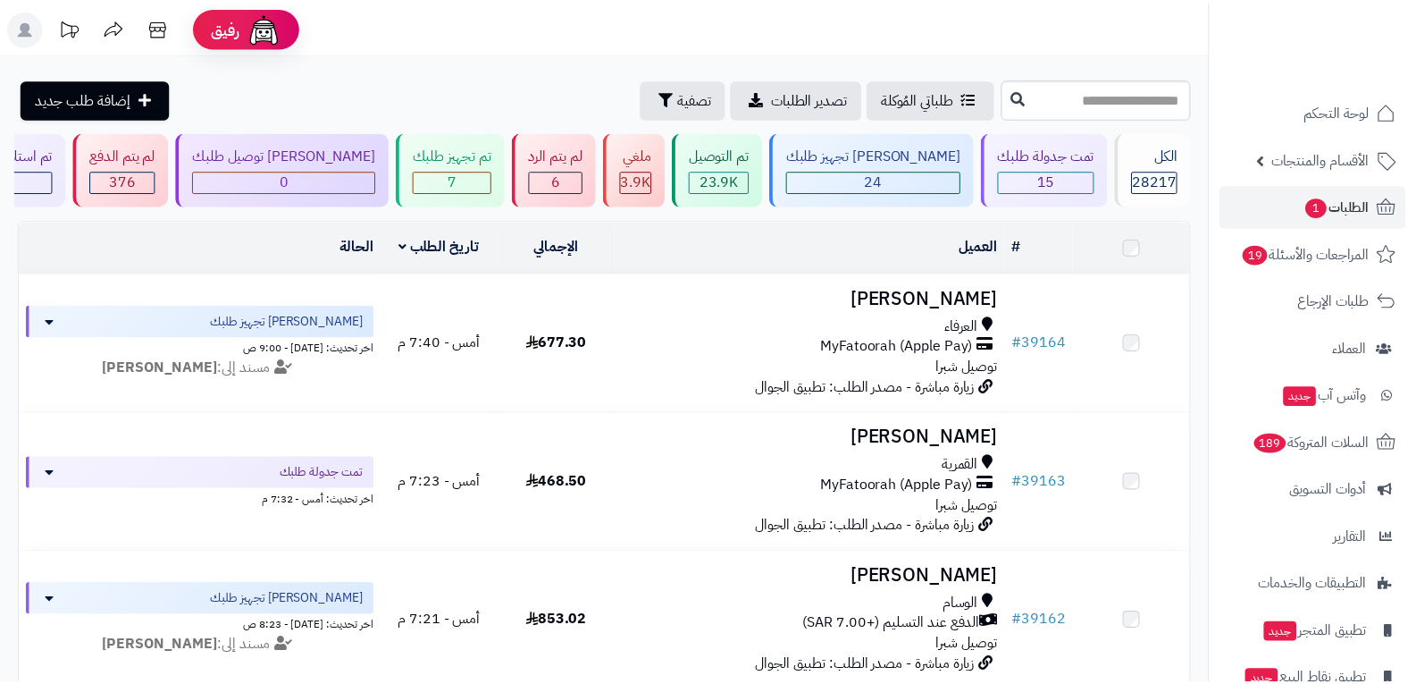
scroll to position [1251, 0]
